Goal: Task Accomplishment & Management: Complete application form

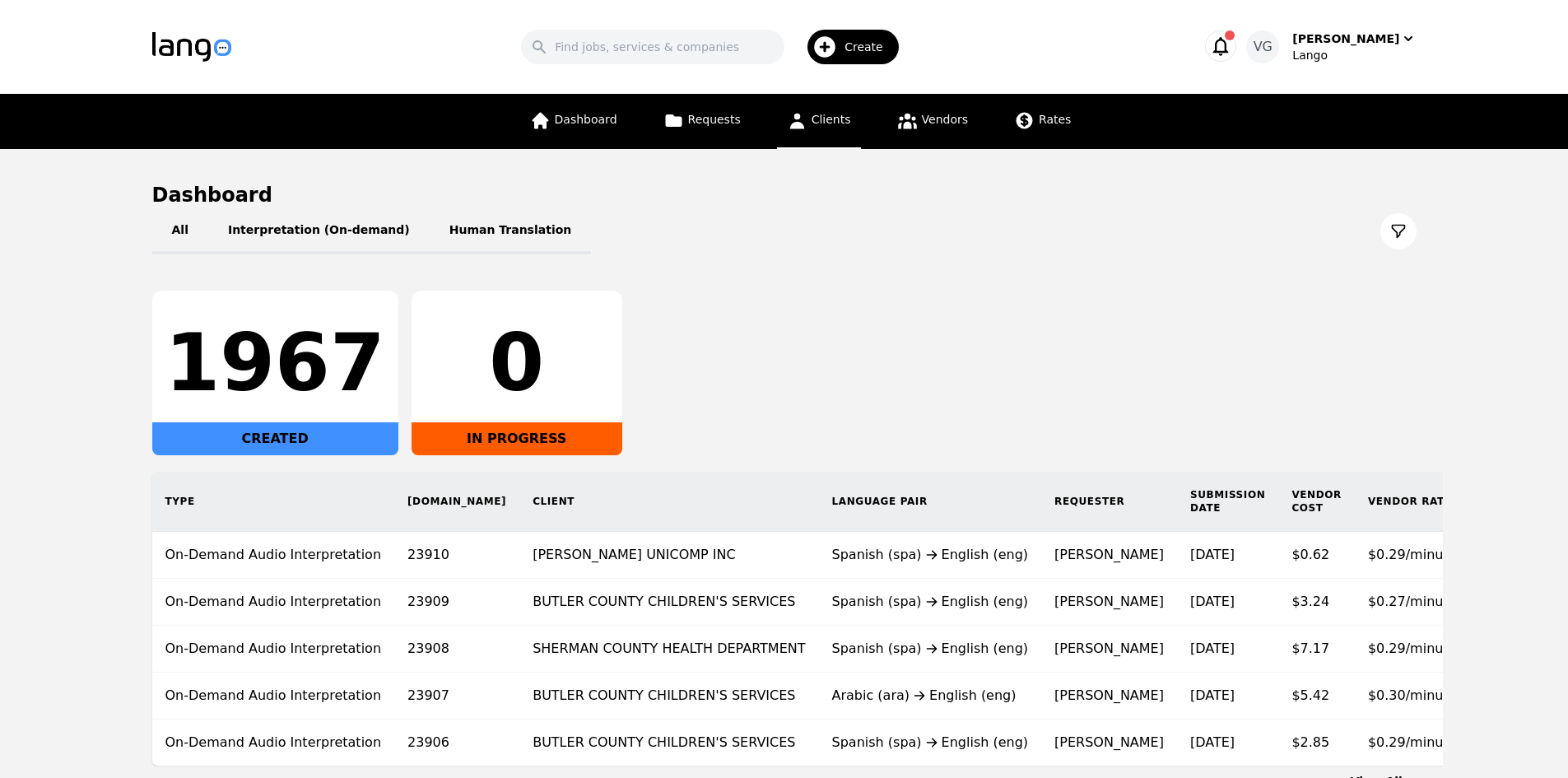
click at [822, 119] on span "Clients" at bounding box center [831, 119] width 40 height 13
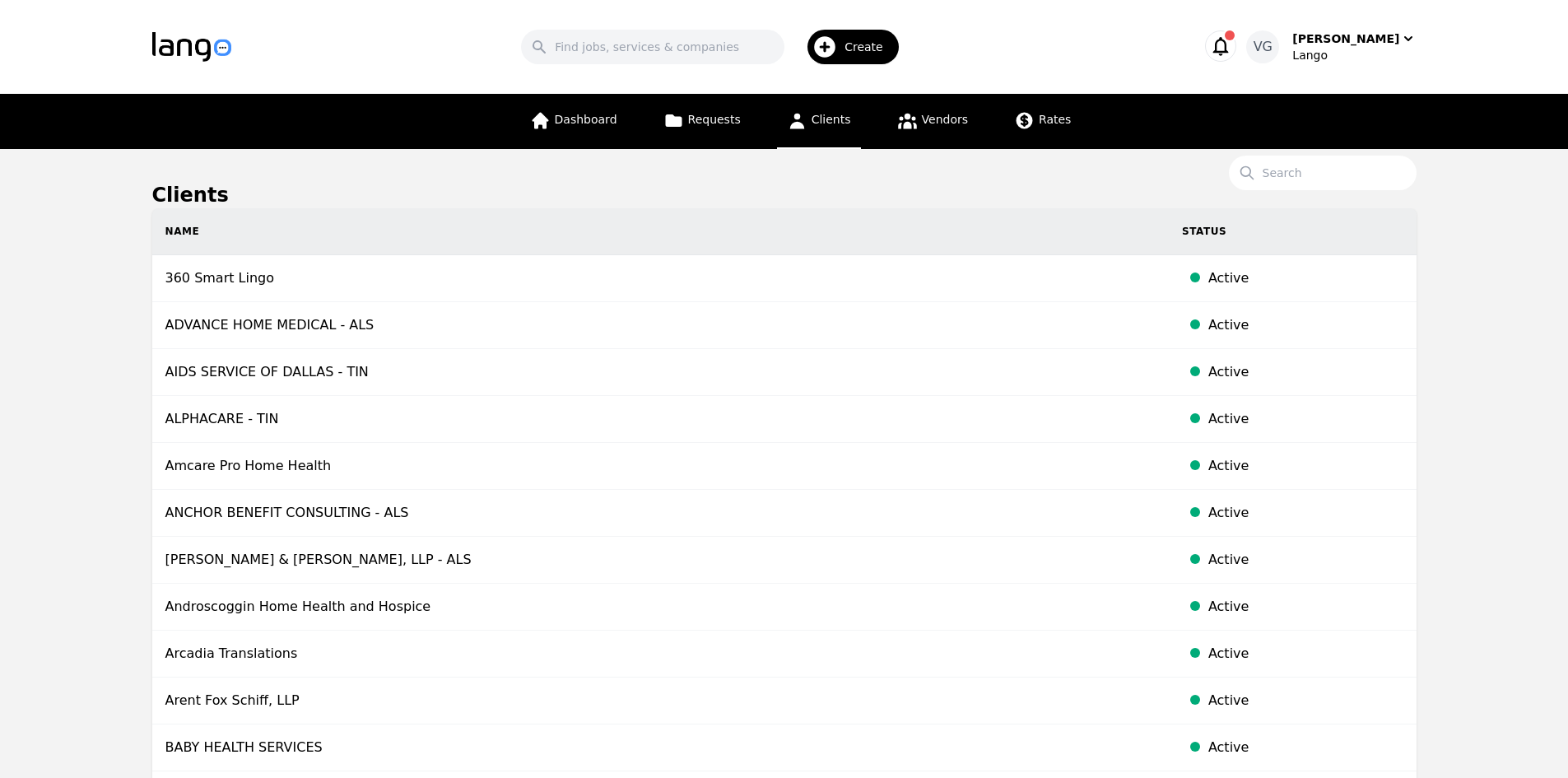
click at [887, 42] on span "Create" at bounding box center [869, 47] width 51 height 17
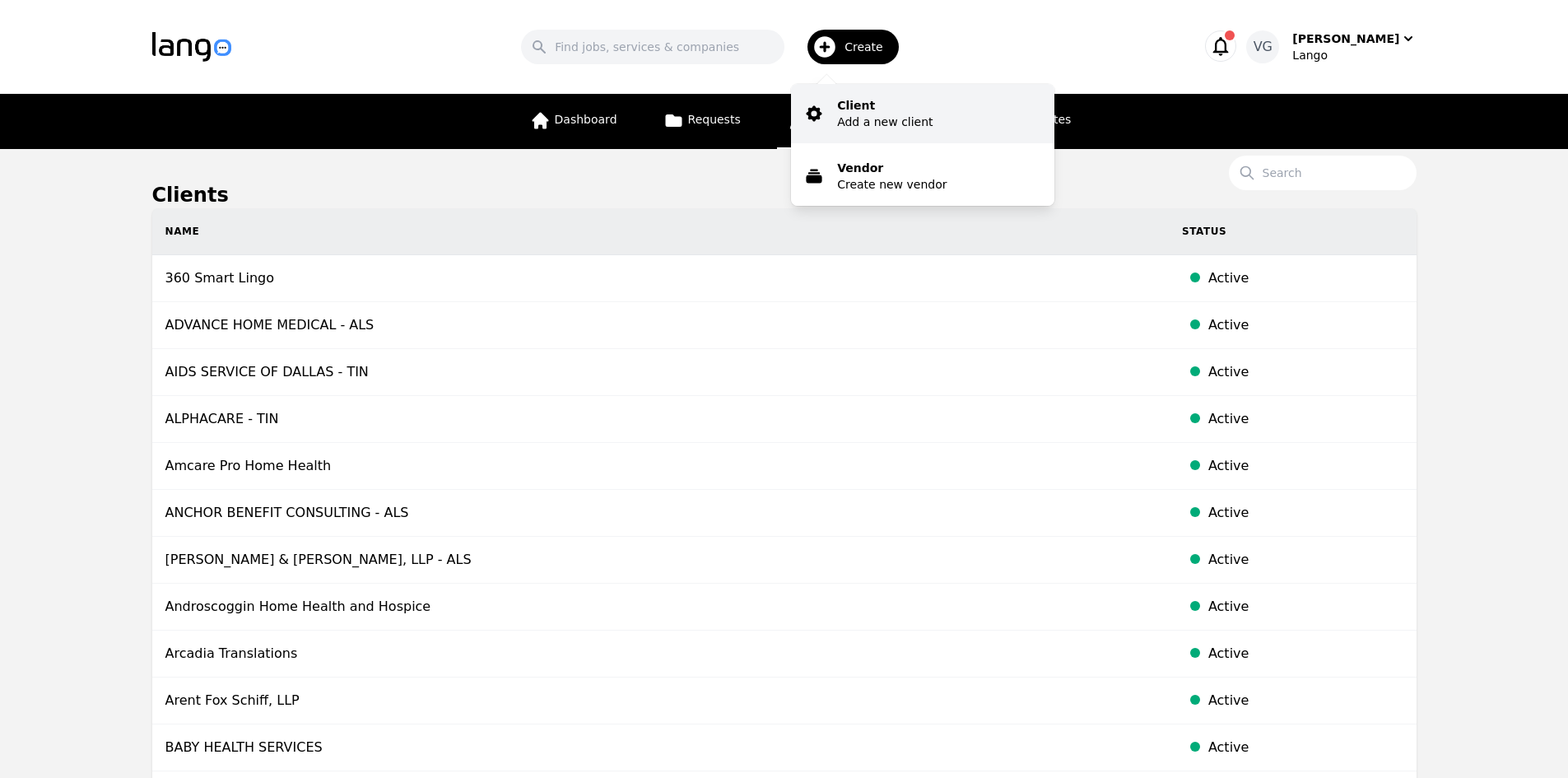
click at [887, 121] on p "Add a new client" at bounding box center [884, 122] width 95 height 17
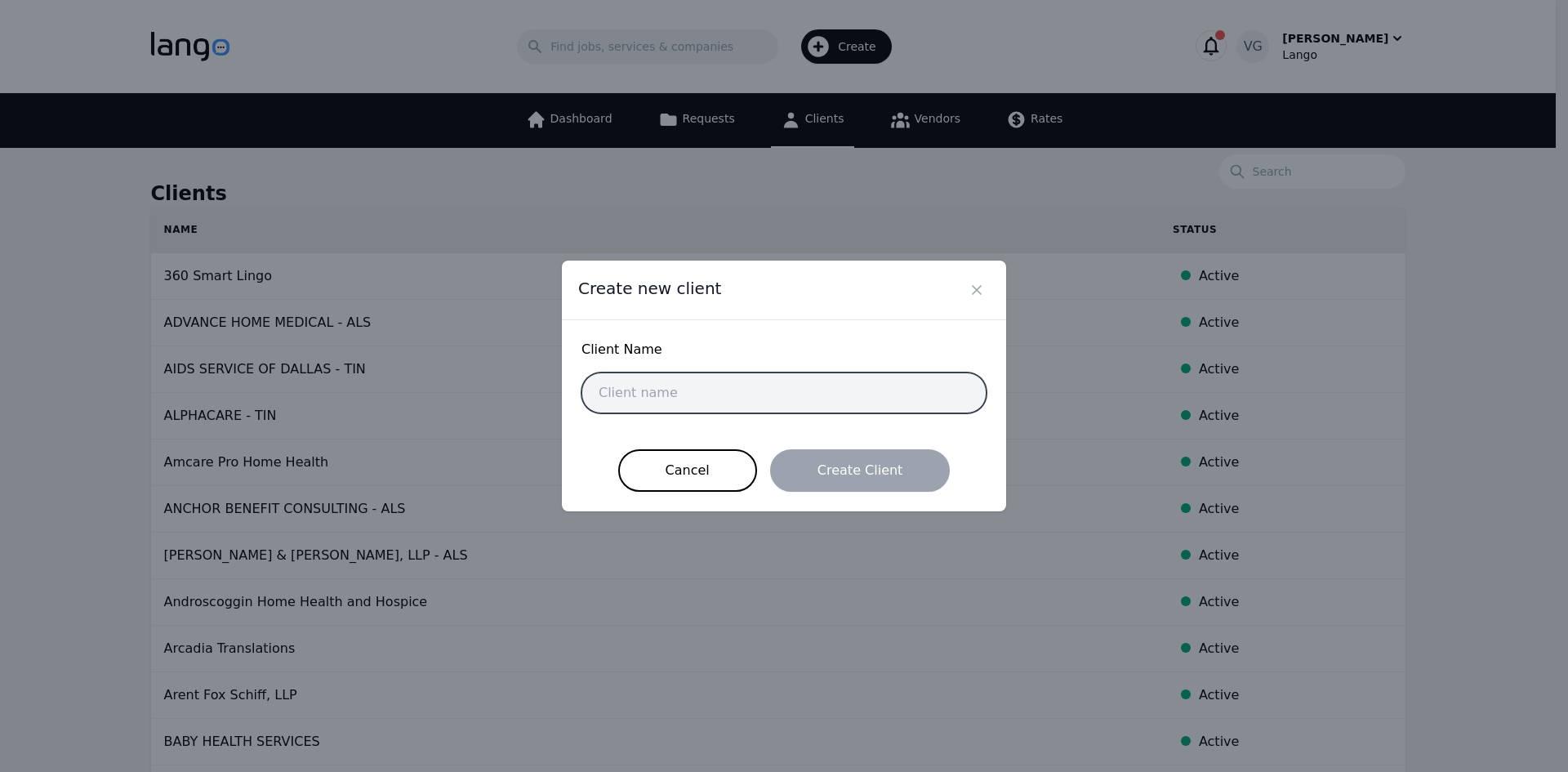
paste input "DELTA REPORTING"
click at [711, 398] on input "text" at bounding box center [784, 393] width 405 height 41
type input "DELTA REPORTING"
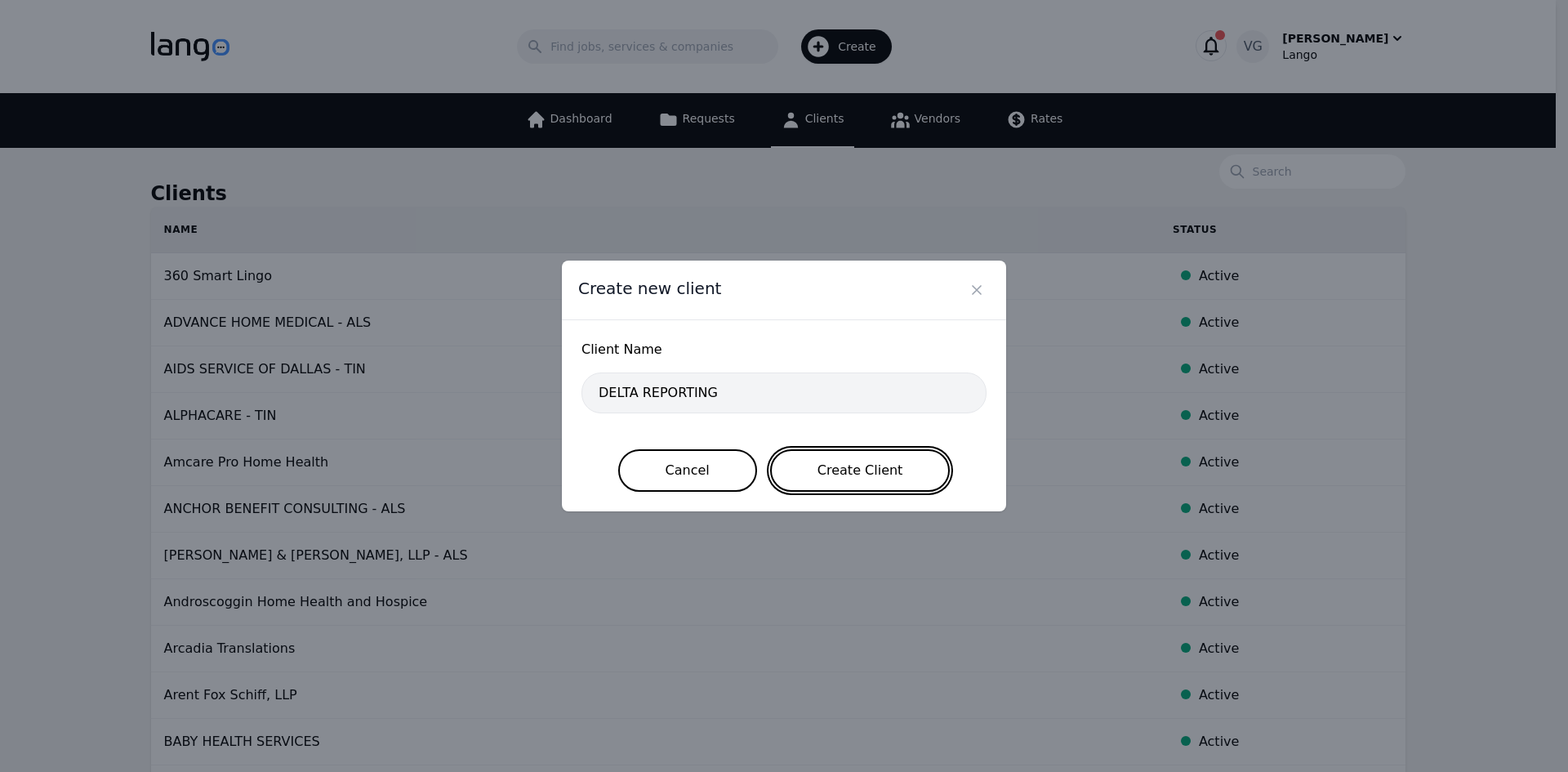
click at [899, 465] on button "Create Client" at bounding box center [861, 471] width 181 height 43
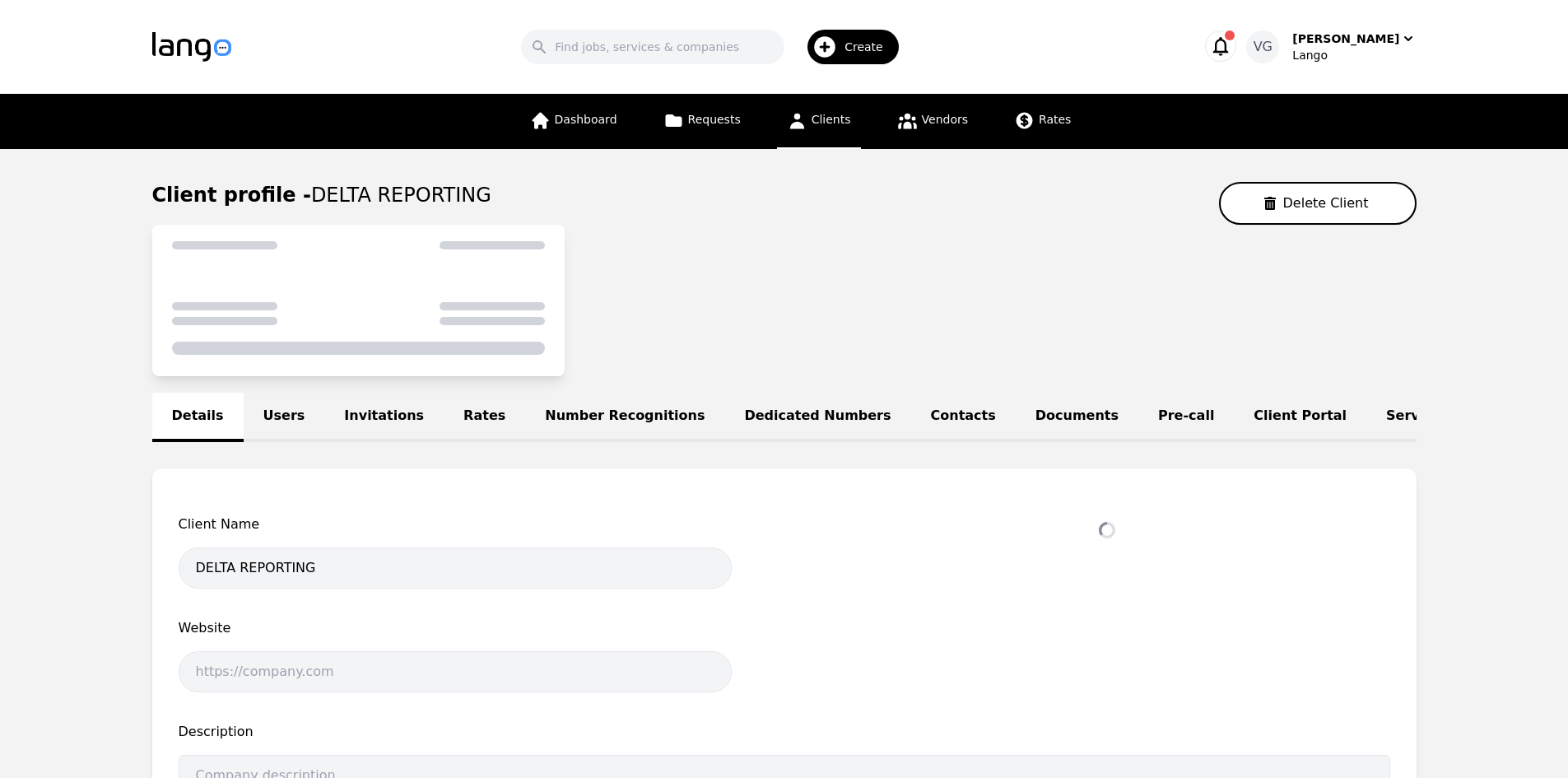
select select "active"
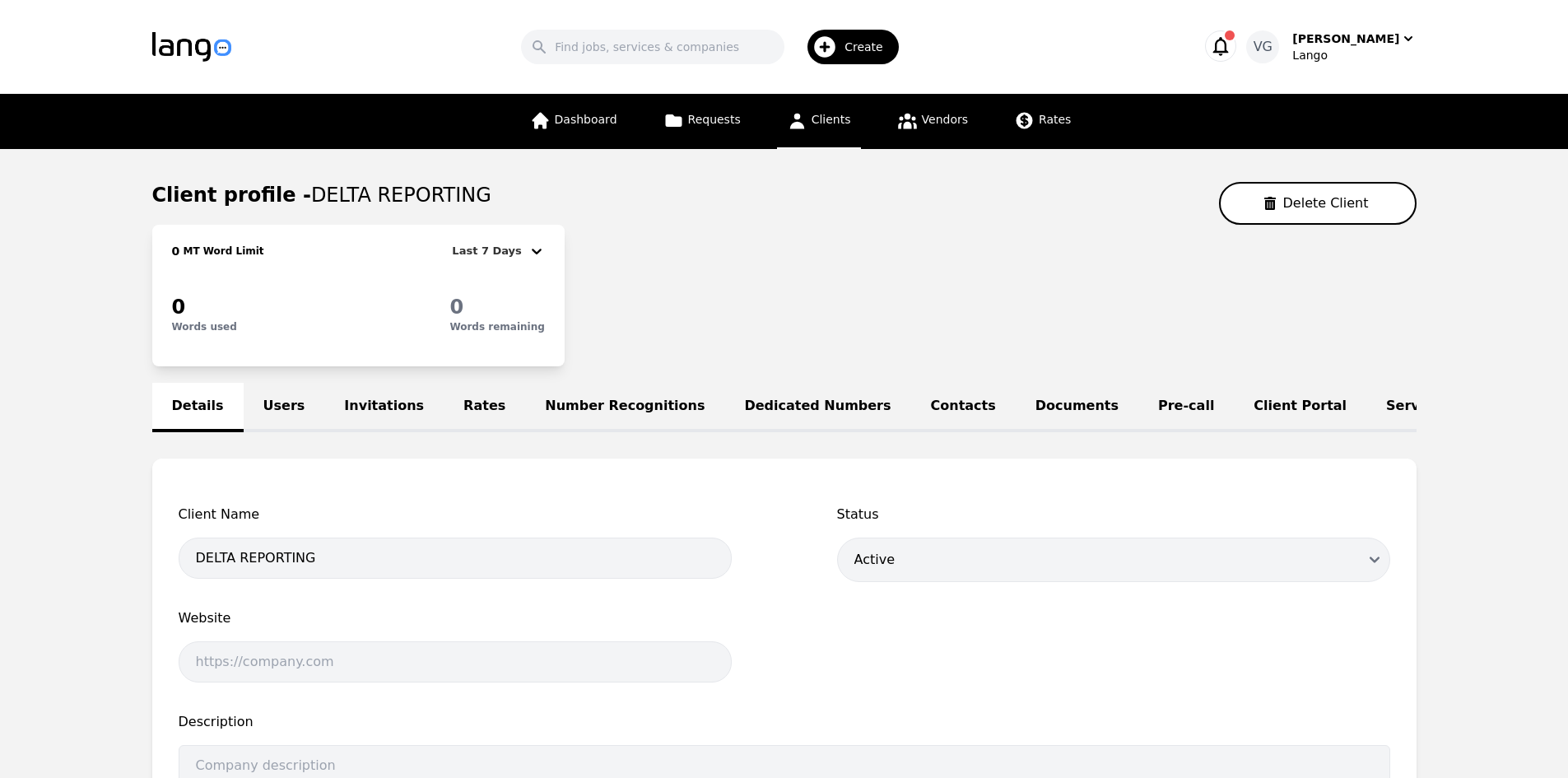
click at [255, 411] on link "Users" at bounding box center [284, 407] width 81 height 50
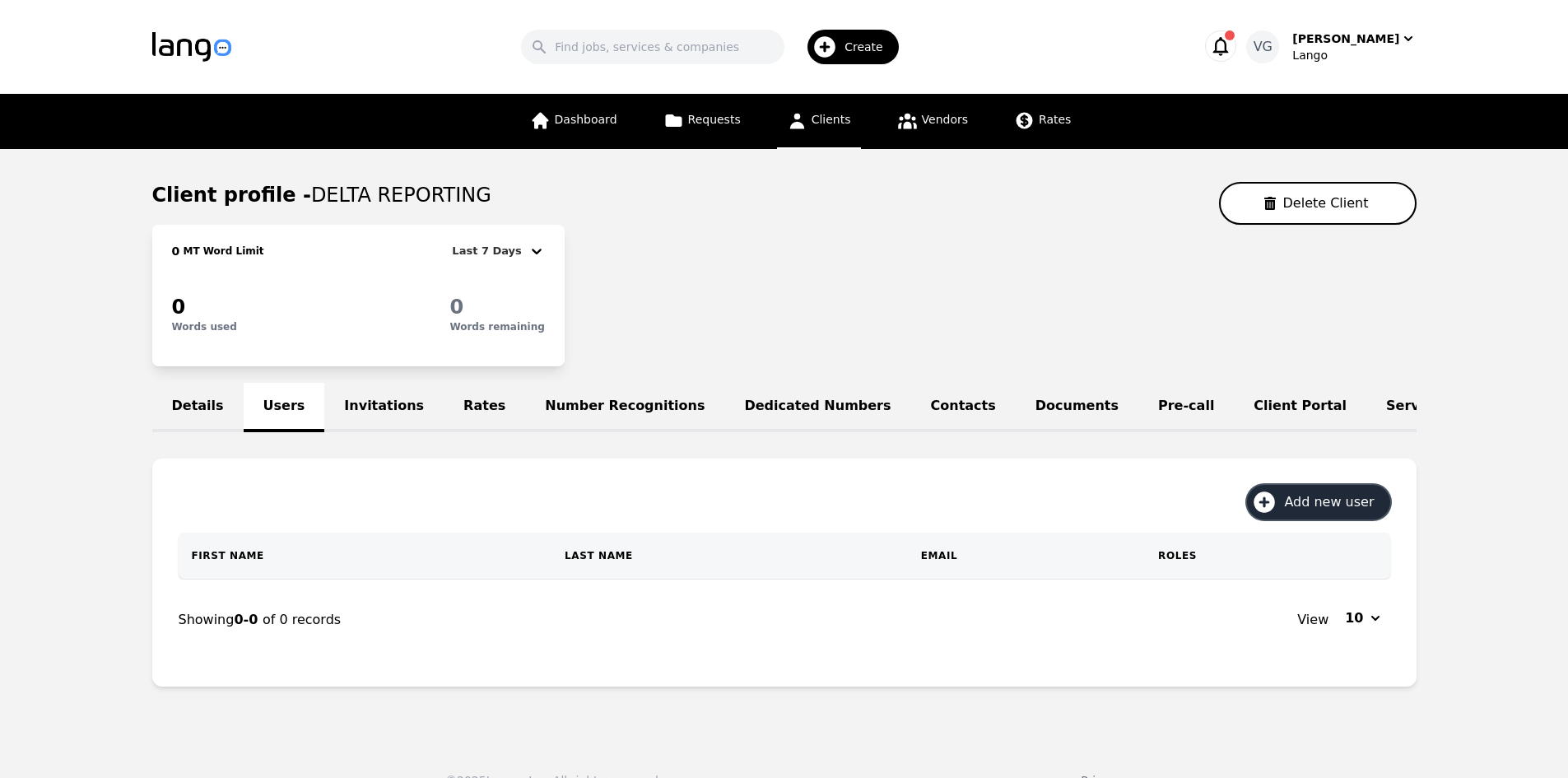
click at [1272, 515] on icon "button" at bounding box center [1264, 502] width 26 height 26
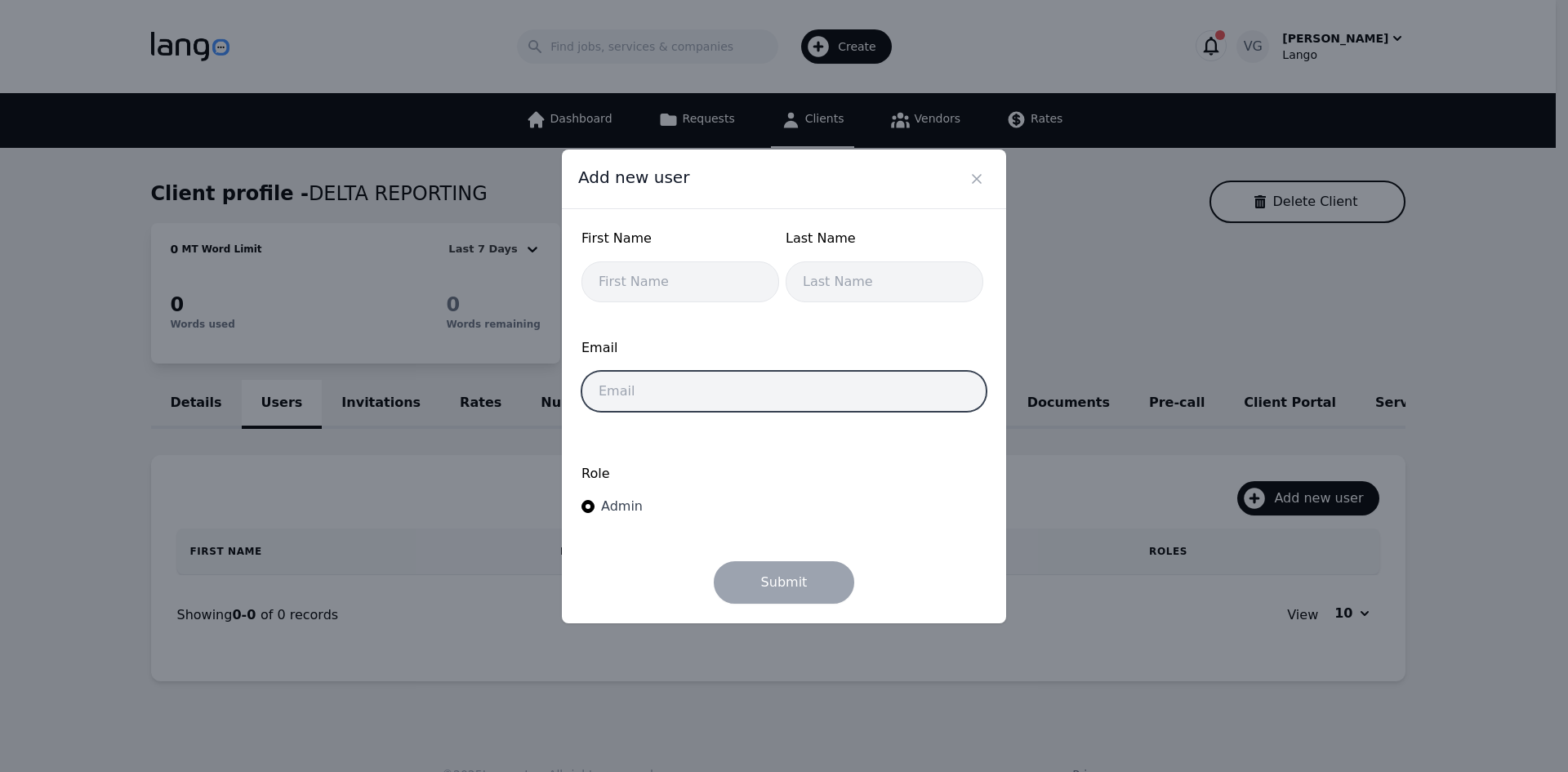
click at [672, 402] on input "email" at bounding box center [784, 391] width 405 height 41
paste input "Scheduling@deltareporting.com"
type input "Scheduling@deltareporting.com"
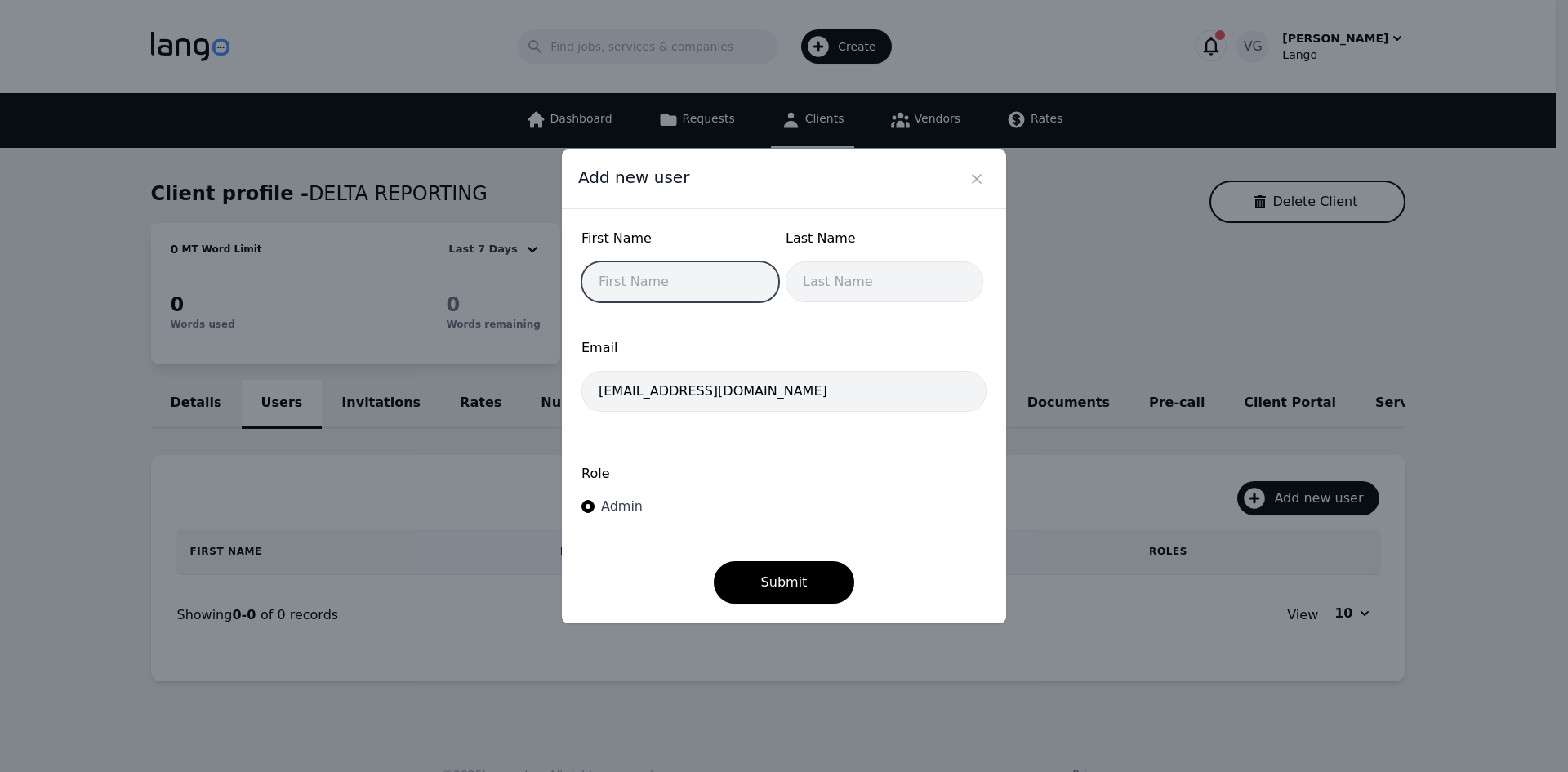
click at [644, 288] on input "text" at bounding box center [680, 282] width 198 height 41
paste input "Kimberly Morales"
click at [674, 283] on input "Kimberly Morales" at bounding box center [680, 282] width 198 height 41
type input "Kimberly"
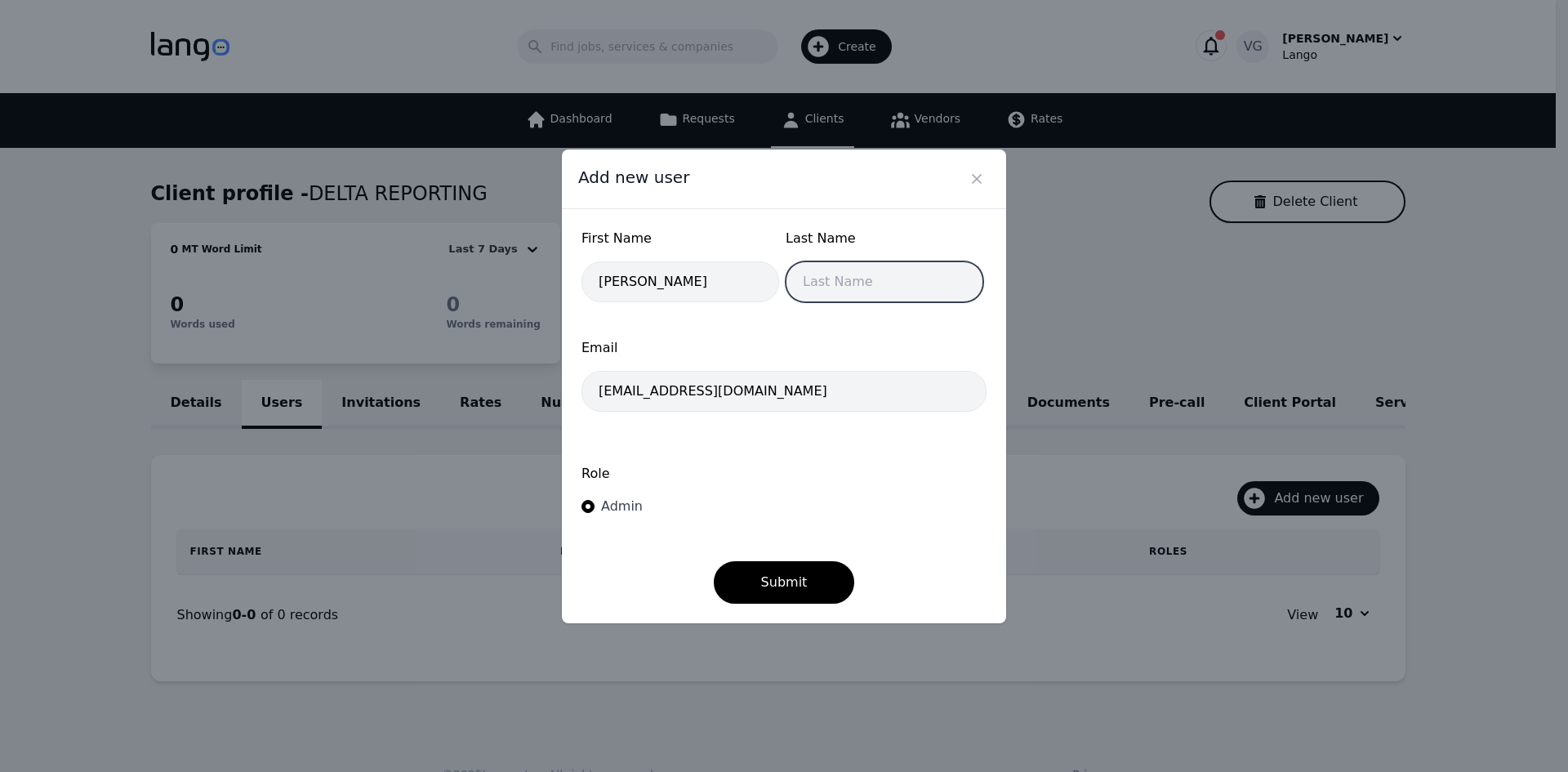
click at [816, 273] on input "text" at bounding box center [885, 282] width 198 height 41
paste input "Morales"
type input "Morales"
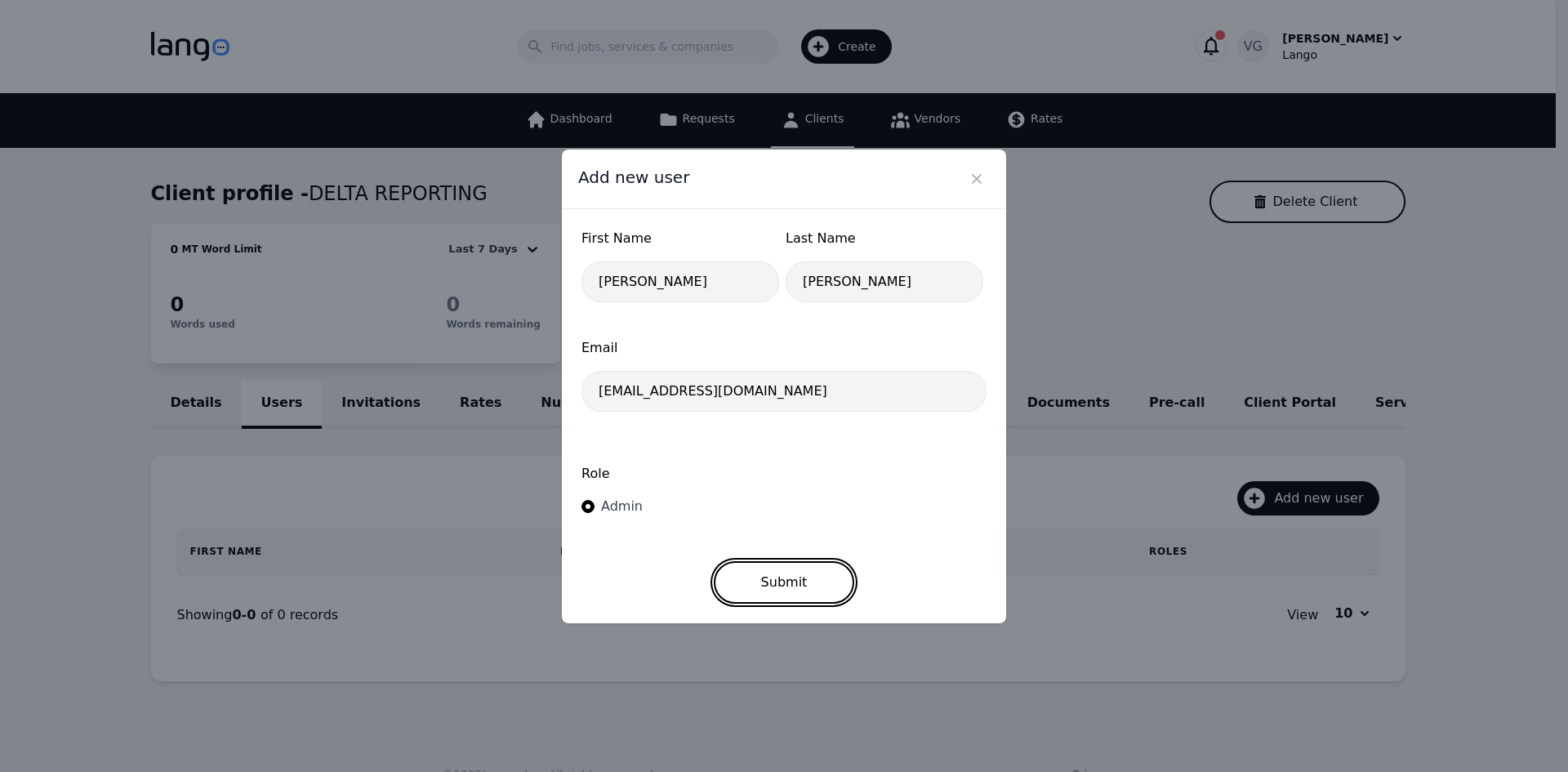
click at [780, 572] on button "Submit" at bounding box center [784, 582] width 141 height 43
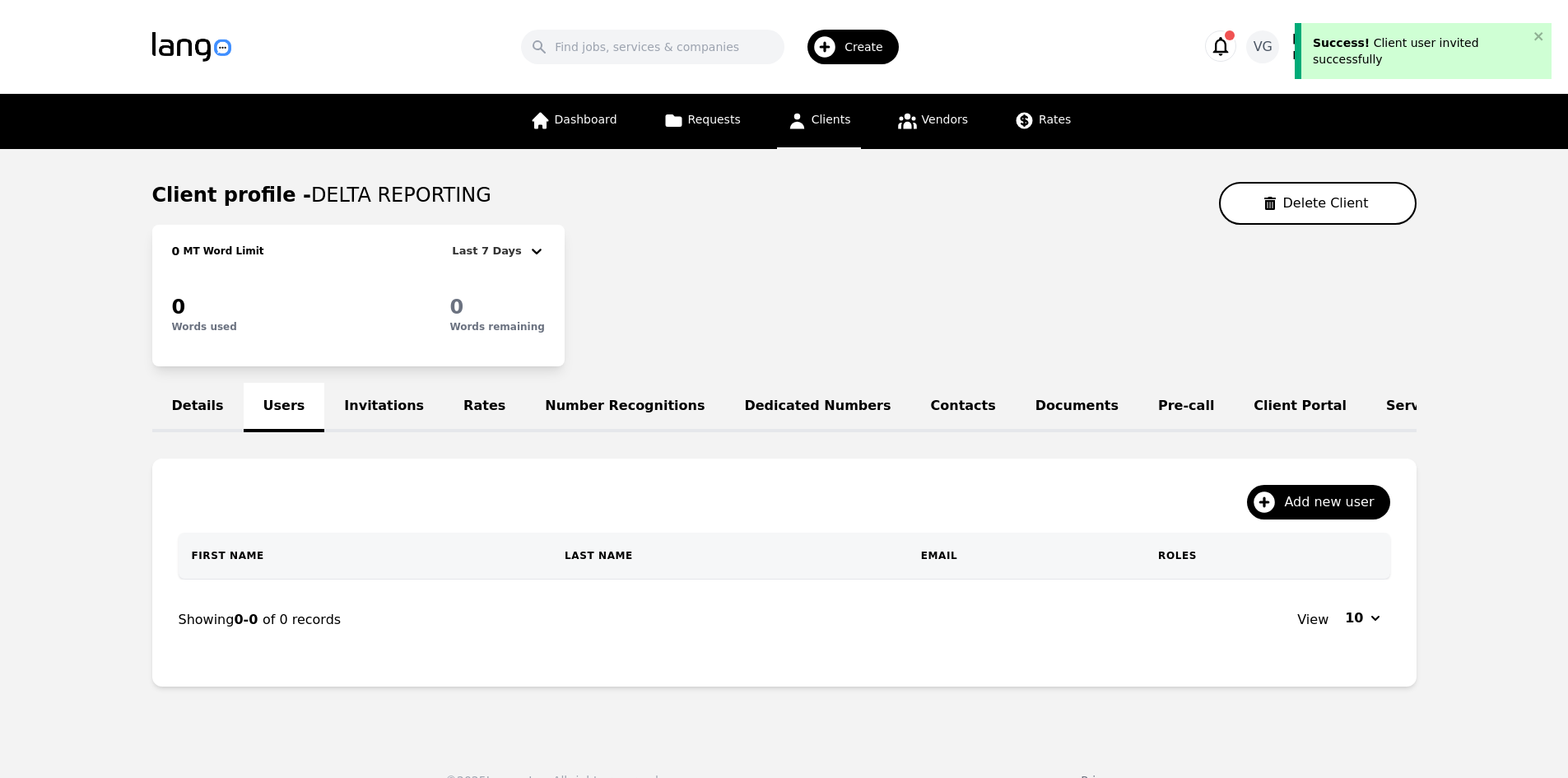
click at [380, 401] on link "Invitations" at bounding box center [384, 407] width 119 height 50
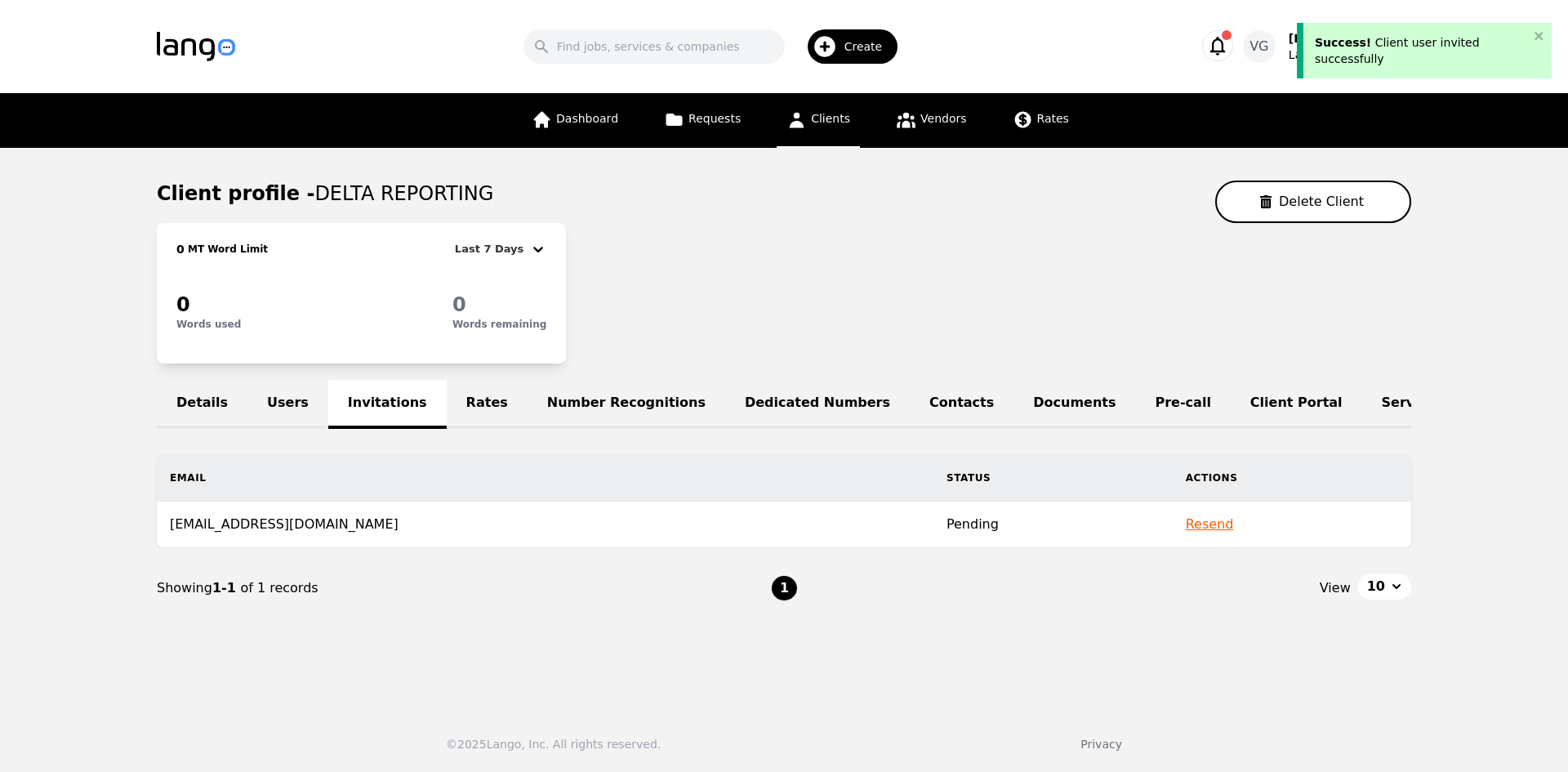
click at [447, 408] on link "Rates" at bounding box center [487, 404] width 80 height 49
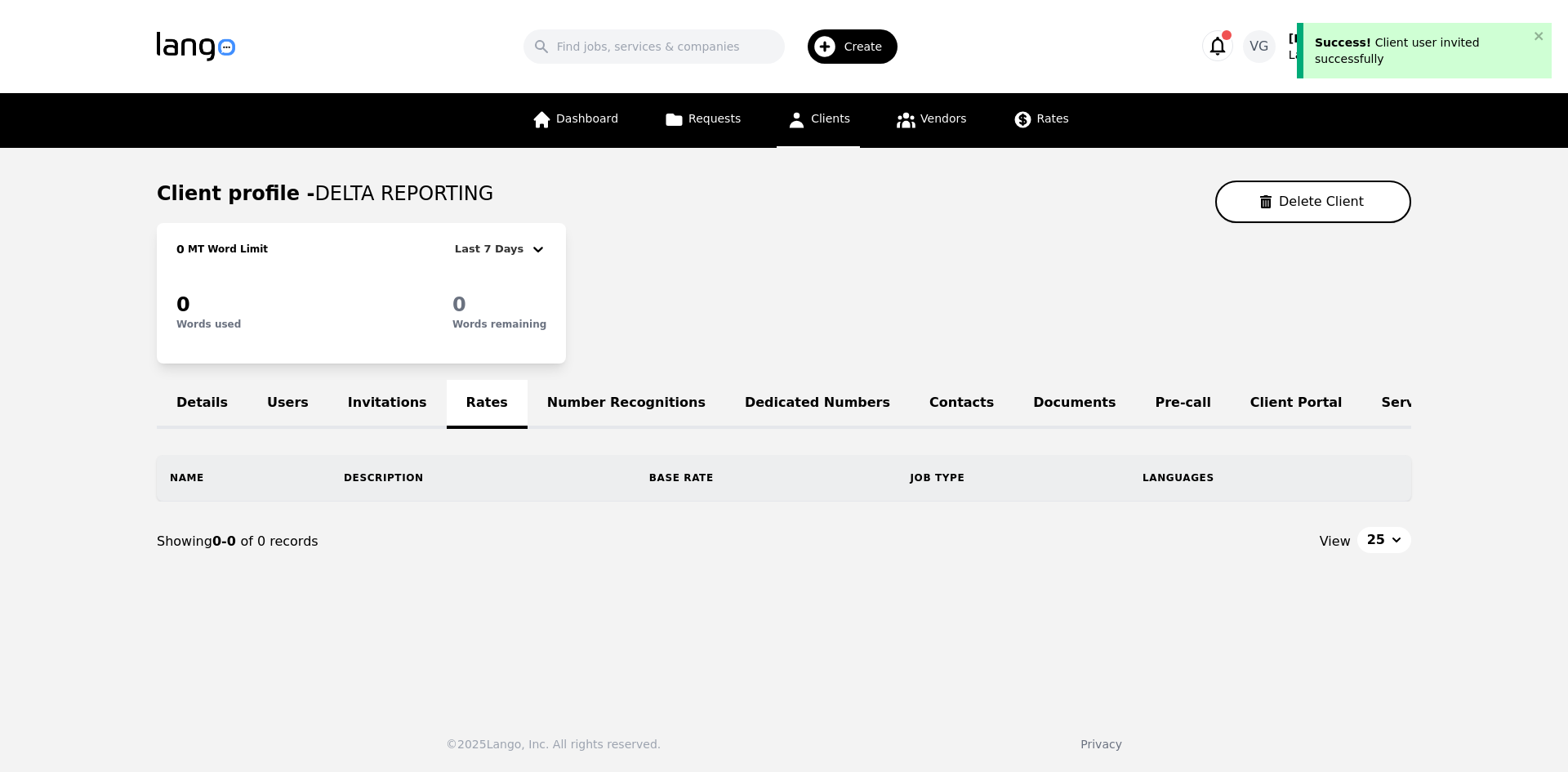
click at [390, 407] on link "Invitations" at bounding box center [388, 404] width 118 height 49
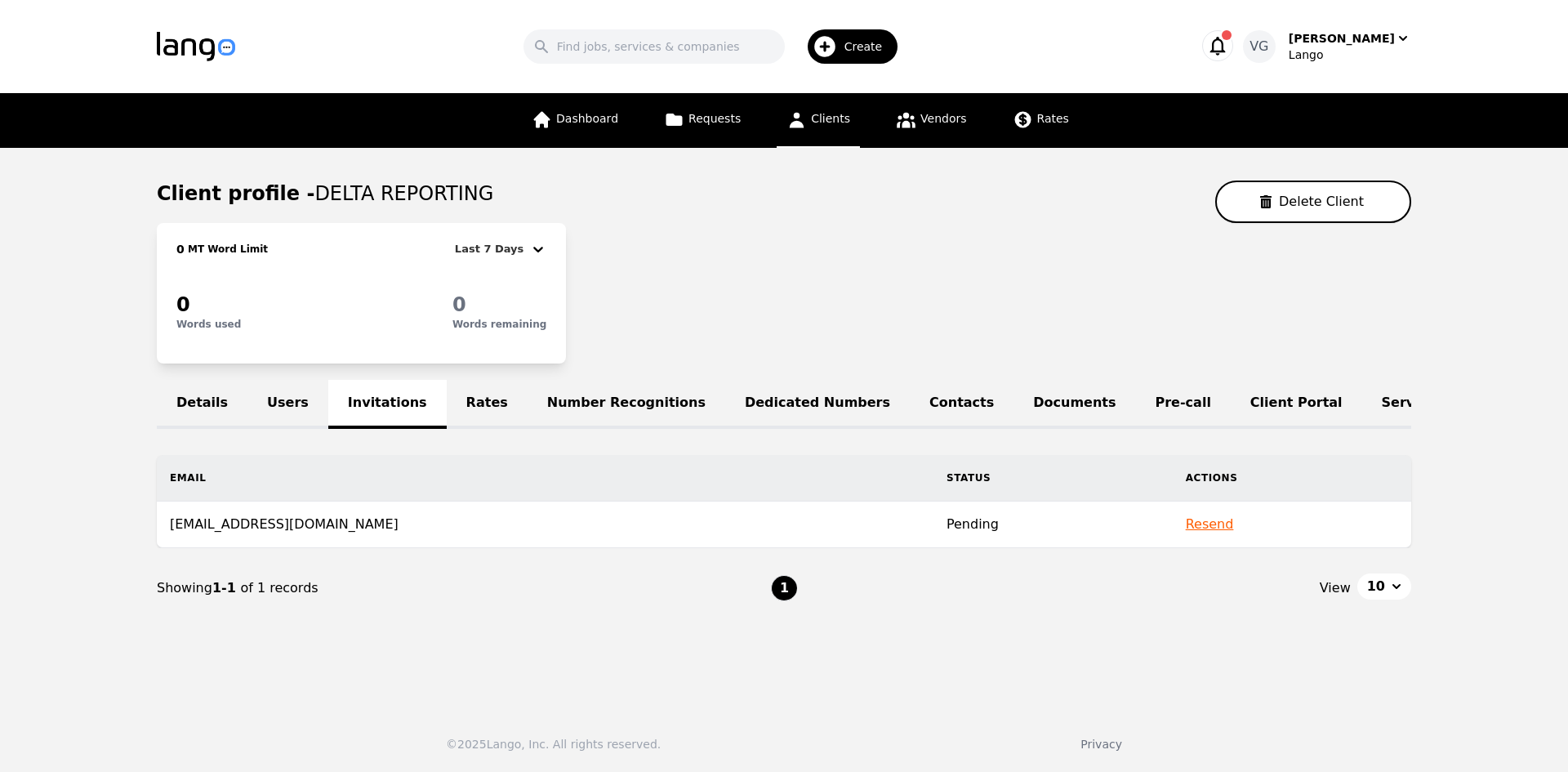
click at [291, 541] on td "scheduling@deltareporting.com" at bounding box center [545, 525] width 777 height 47
click at [404, 541] on td "scheduling@deltareporting.com" at bounding box center [545, 525] width 777 height 47
click at [278, 393] on link "Users" at bounding box center [287, 404] width 80 height 49
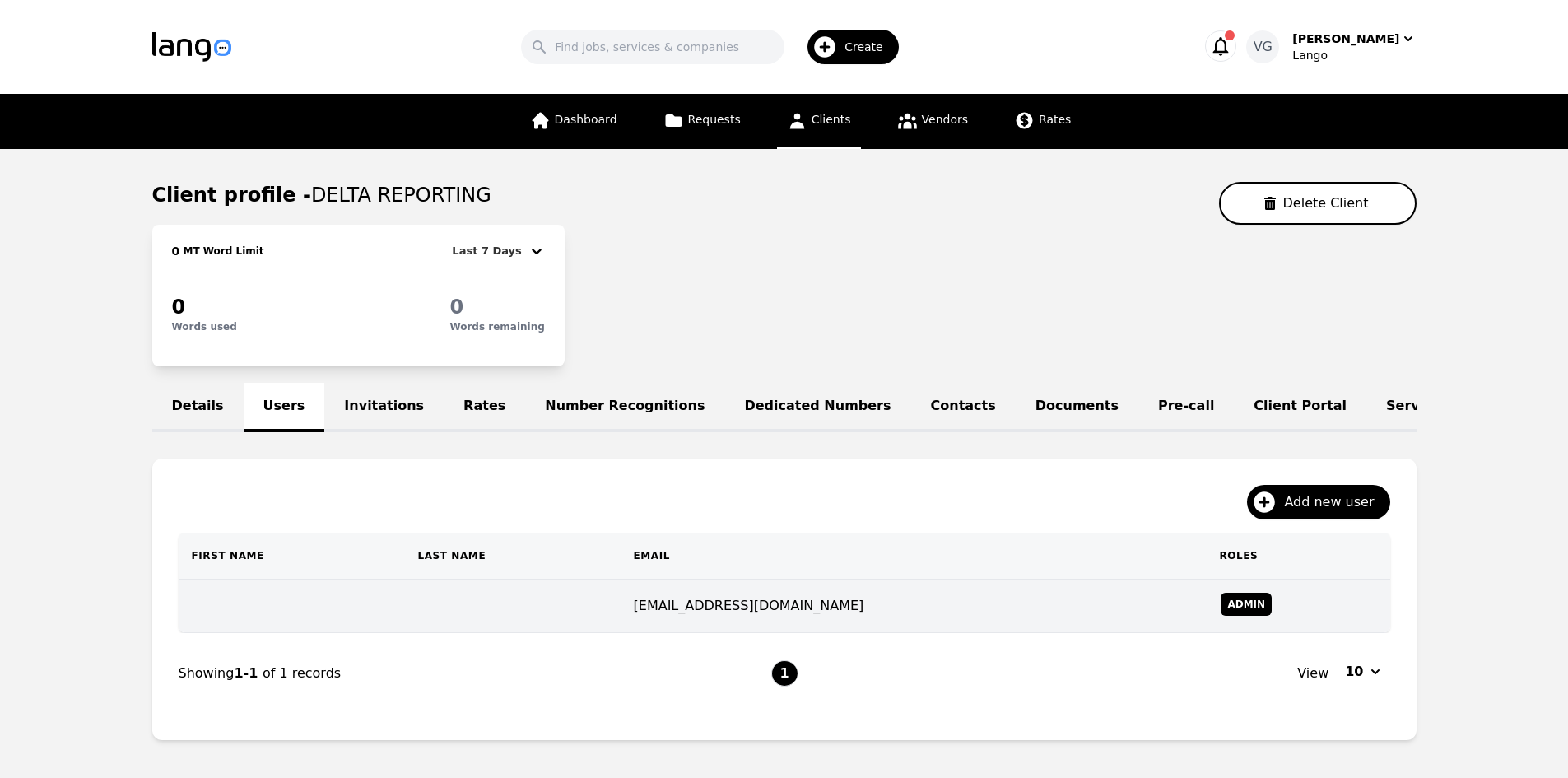
click at [620, 625] on td at bounding box center [512, 606] width 216 height 54
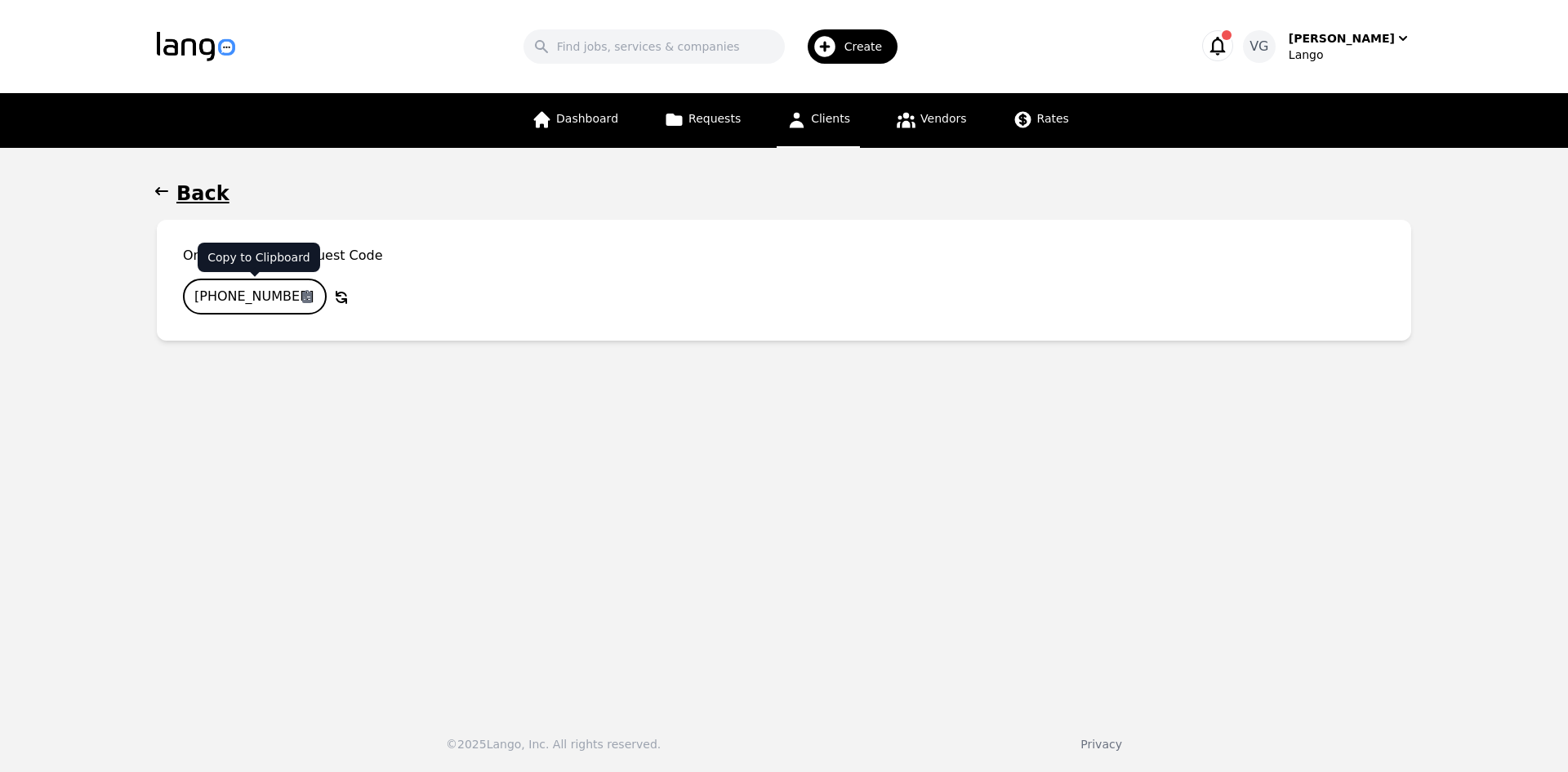
click at [306, 292] on icon "button" at bounding box center [307, 296] width 10 height 13
